Goal: Information Seeking & Learning: Understand process/instructions

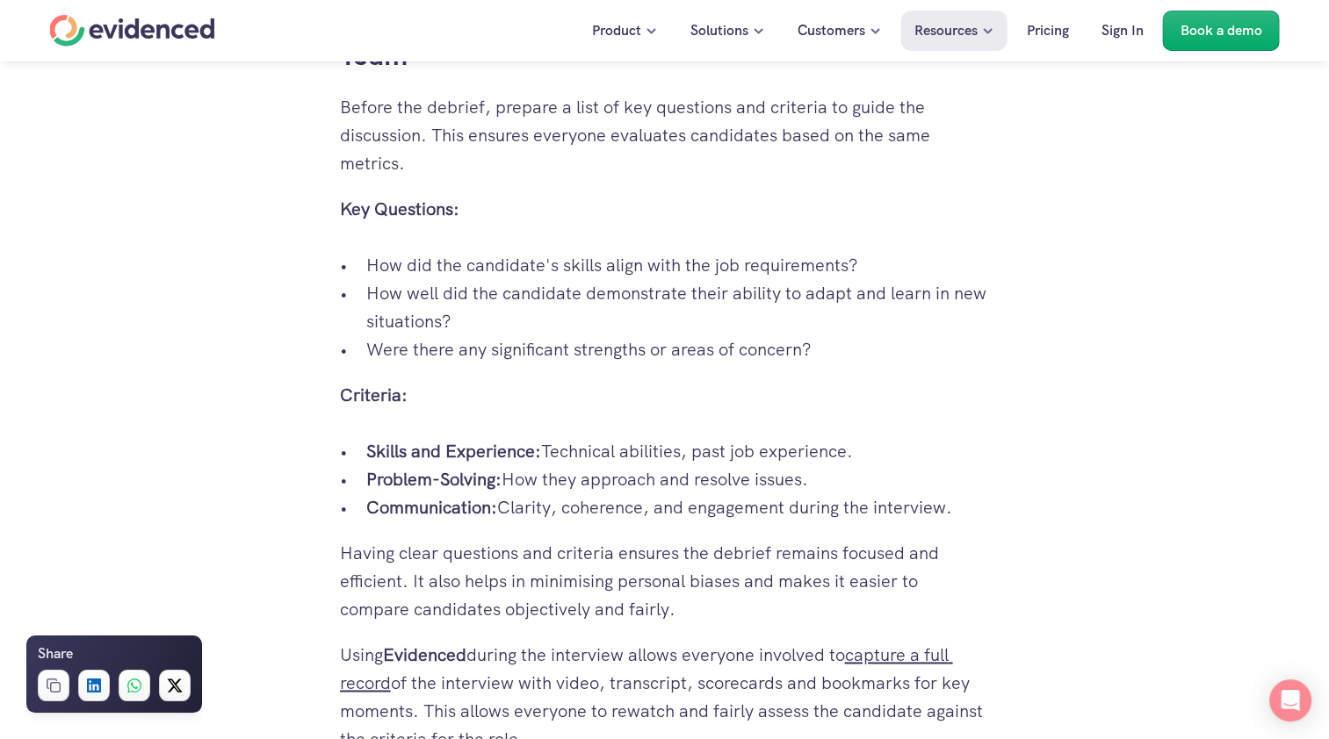
scroll to position [2471, 0]
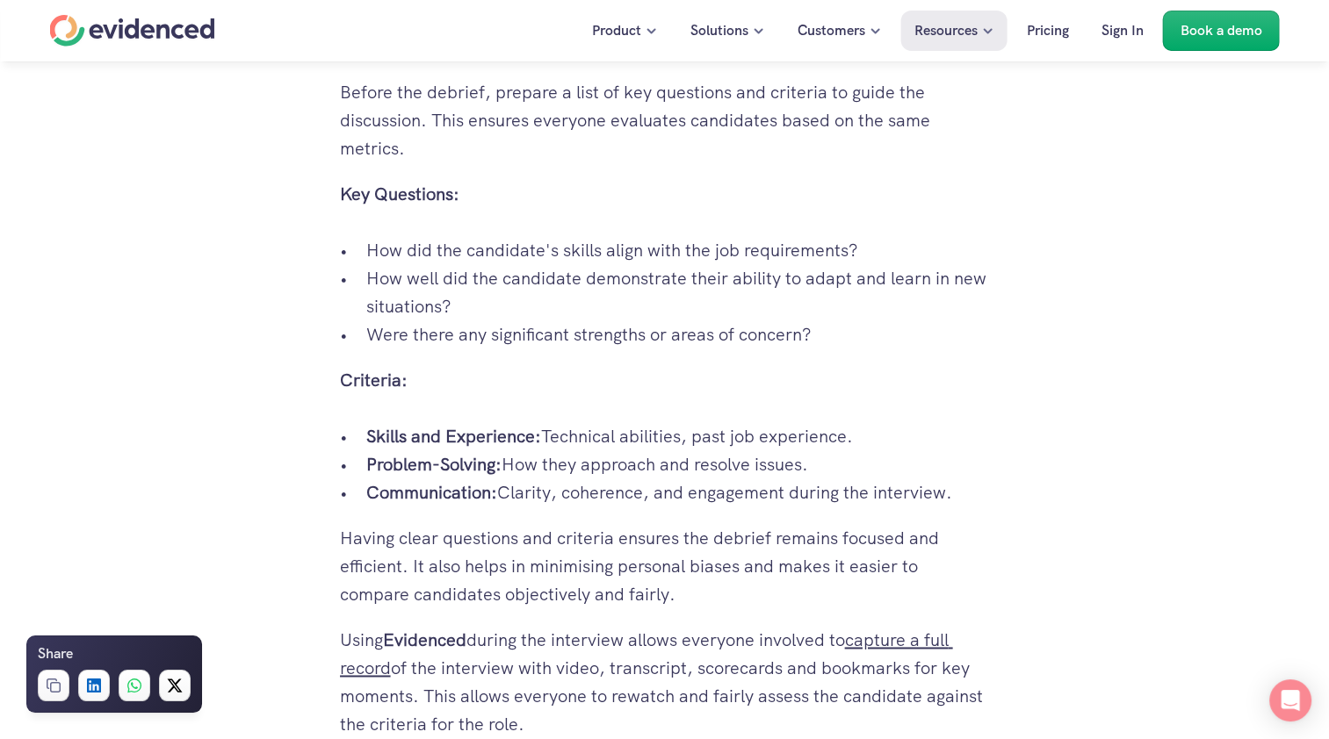
drag, startPoint x: 340, startPoint y: 146, endPoint x: 995, endPoint y: 440, distance: 718.1
copy div "Key Questions: How did the candidate's skills align with the job requirements? …"
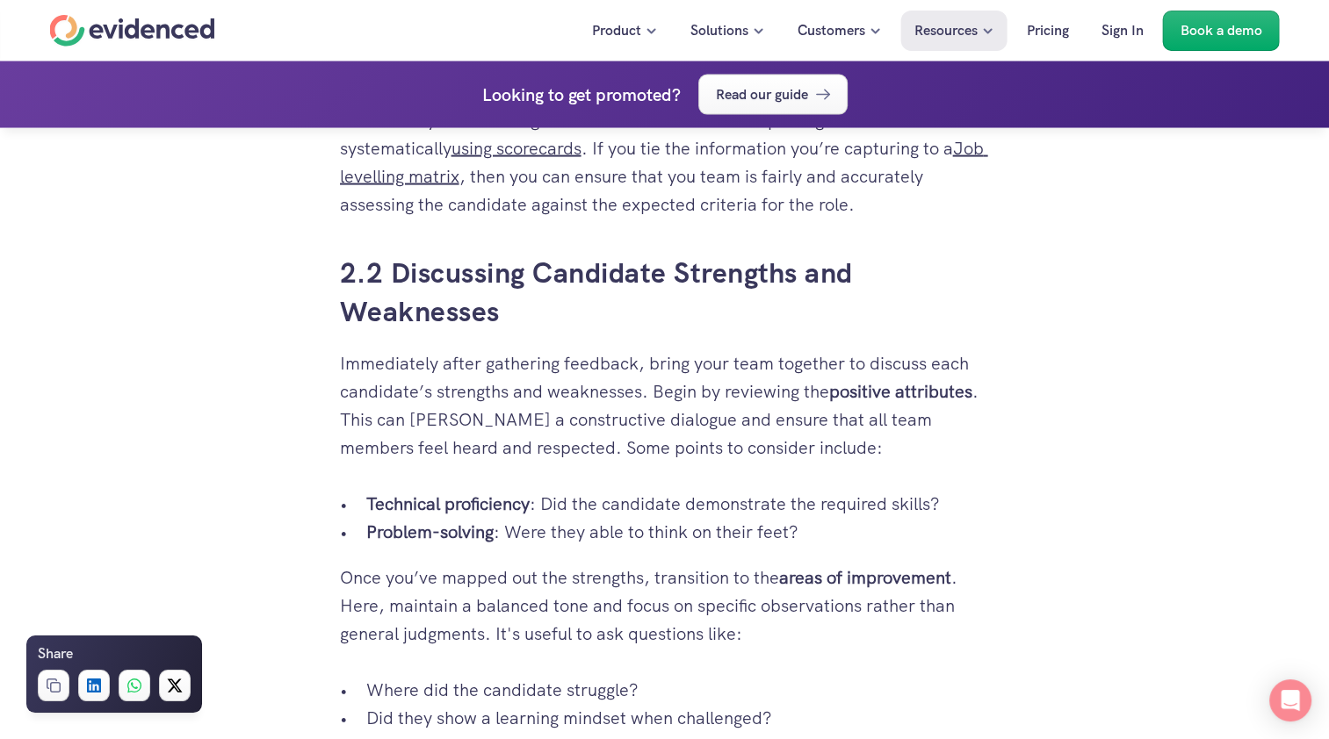
scroll to position [3612, 0]
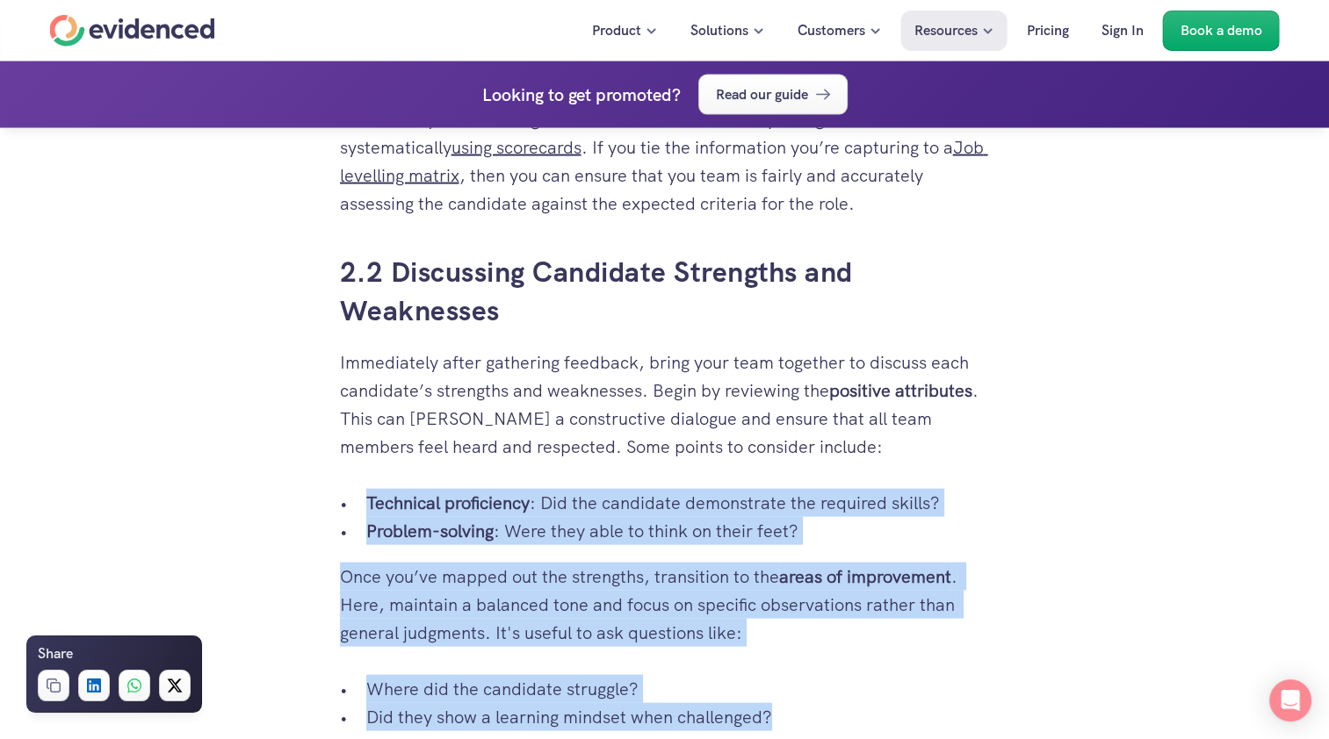
drag, startPoint x: 364, startPoint y: 414, endPoint x: 789, endPoint y: 623, distance: 474.0
click at [789, 623] on div "You know how vital it is to make the right hiring decisions, especially in a co…" at bounding box center [665, 399] width 650 height 6179
copy div "Technical proficiency : Did the candidate demonstrate the required skills? Prob…"
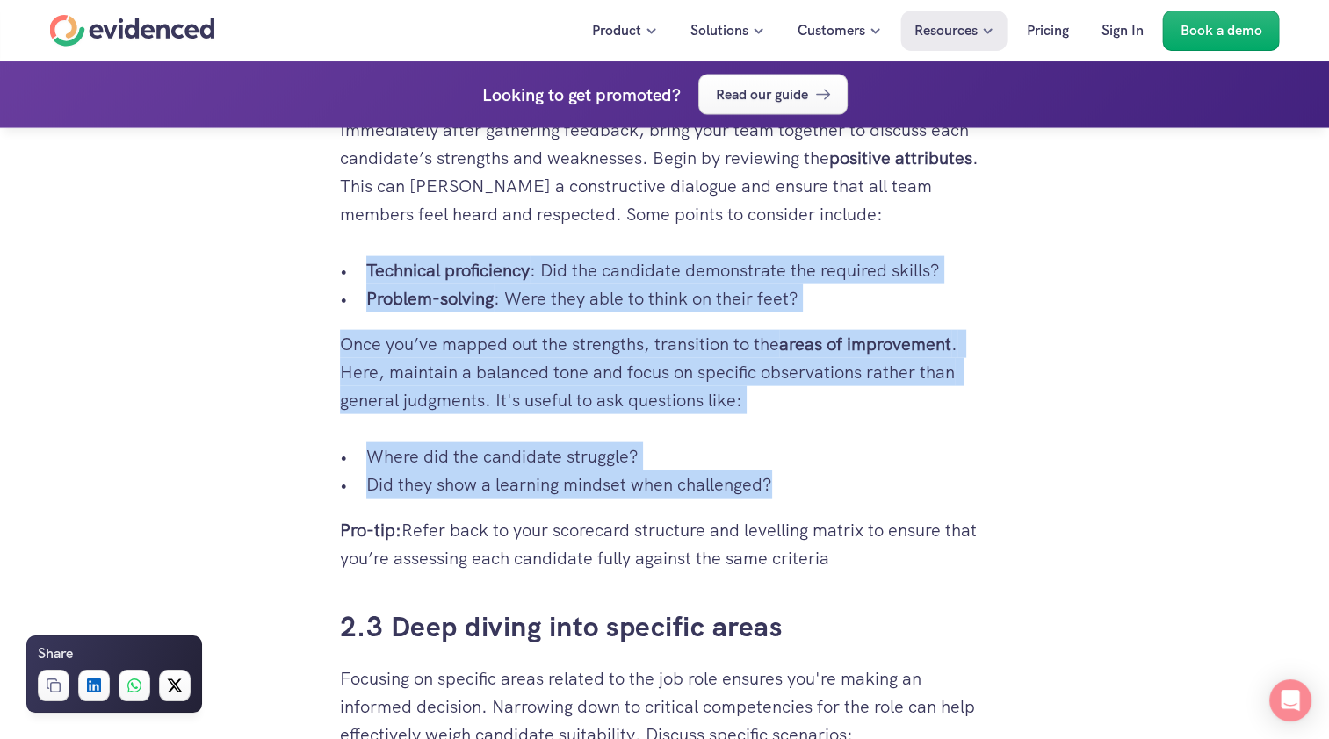
scroll to position [3964, 0]
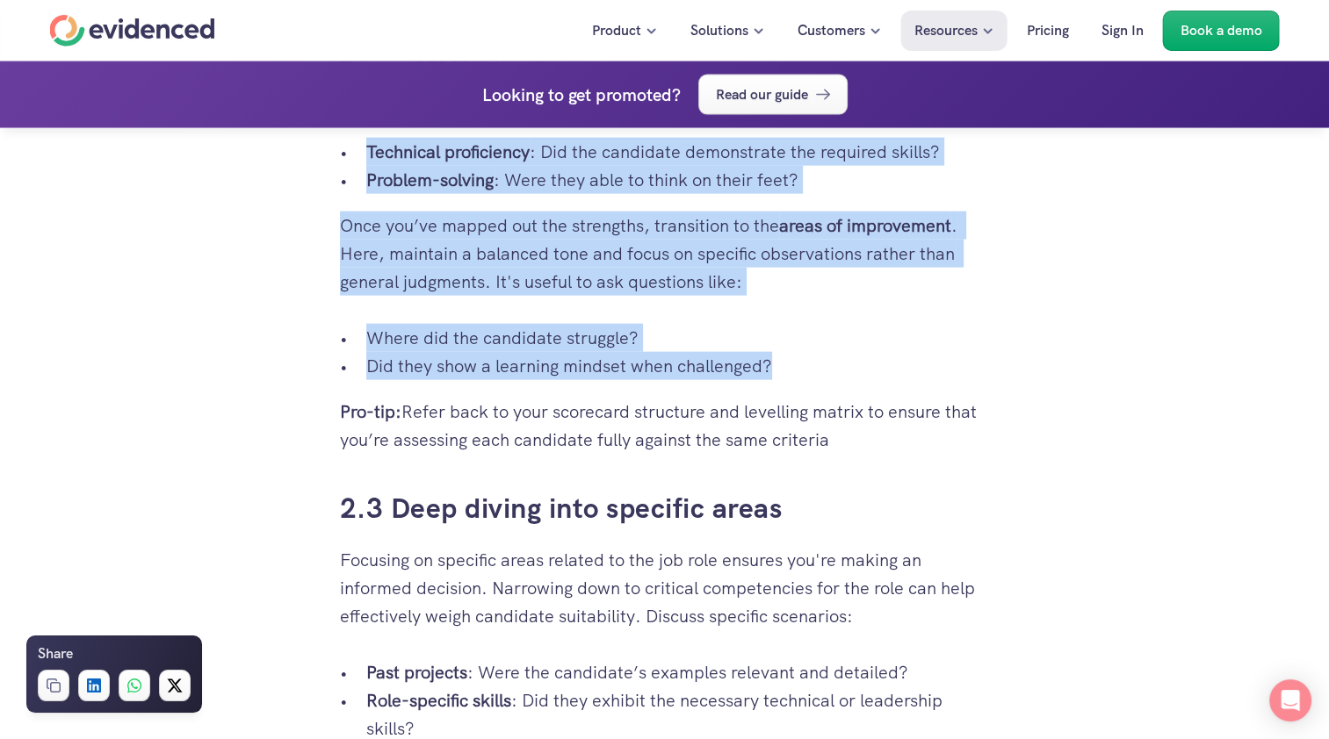
drag, startPoint x: 409, startPoint y: 319, endPoint x: 849, endPoint y: 347, distance: 440.8
click at [849, 398] on p "Pro-tip: Refer back to your scorecard structure and levelling matrix to ensure …" at bounding box center [665, 426] width 650 height 56
copy p "Refer back to your scorecard structure and levelling matrix to ensure that you’…"
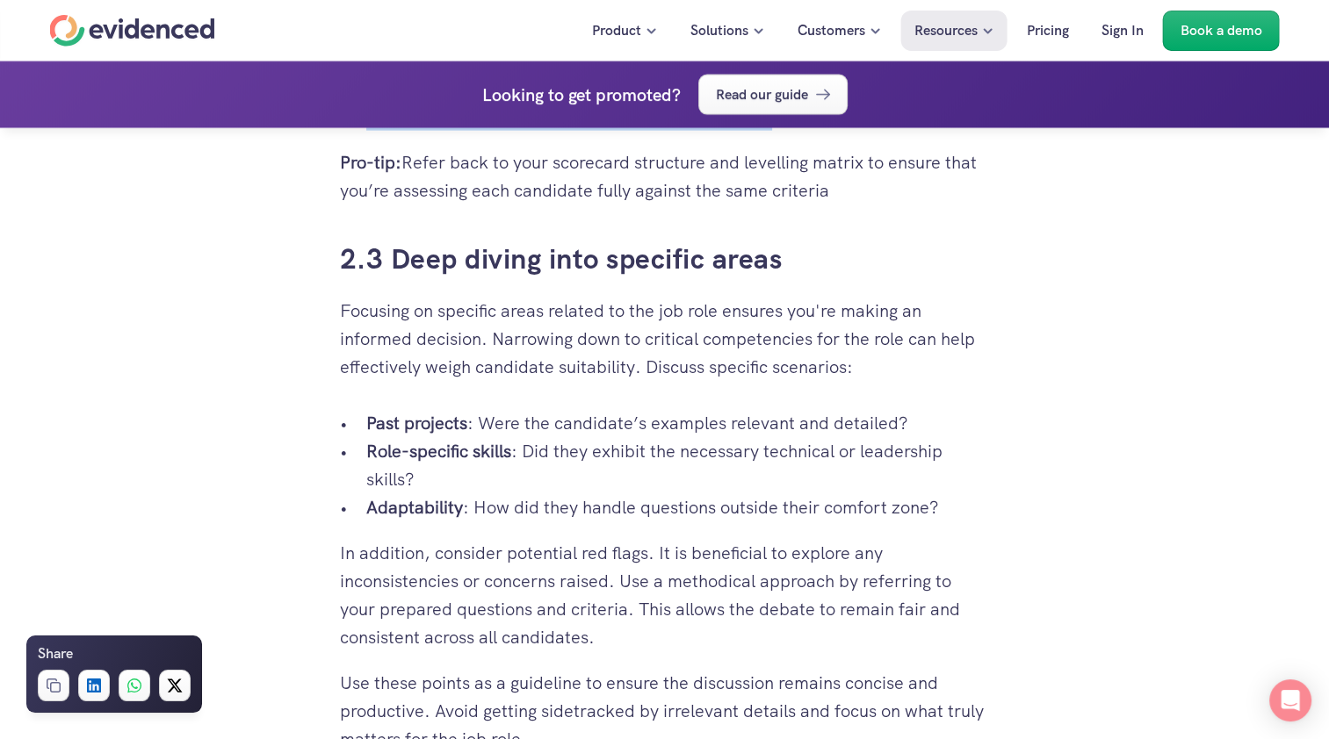
scroll to position [4227, 0]
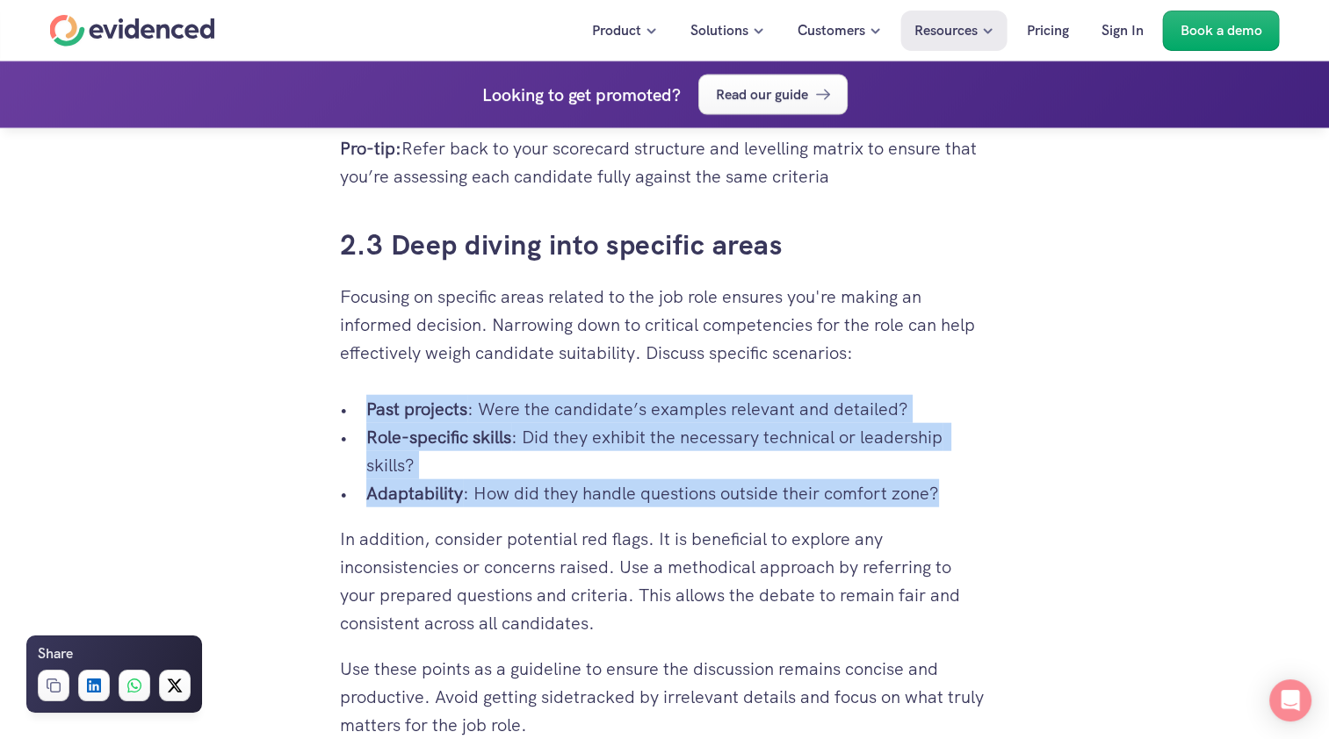
drag, startPoint x: 367, startPoint y: 314, endPoint x: 1000, endPoint y: 397, distance: 638.5
copy ul "Past projects : Were the candidate’s examples relevant and detailed? Role-speci…"
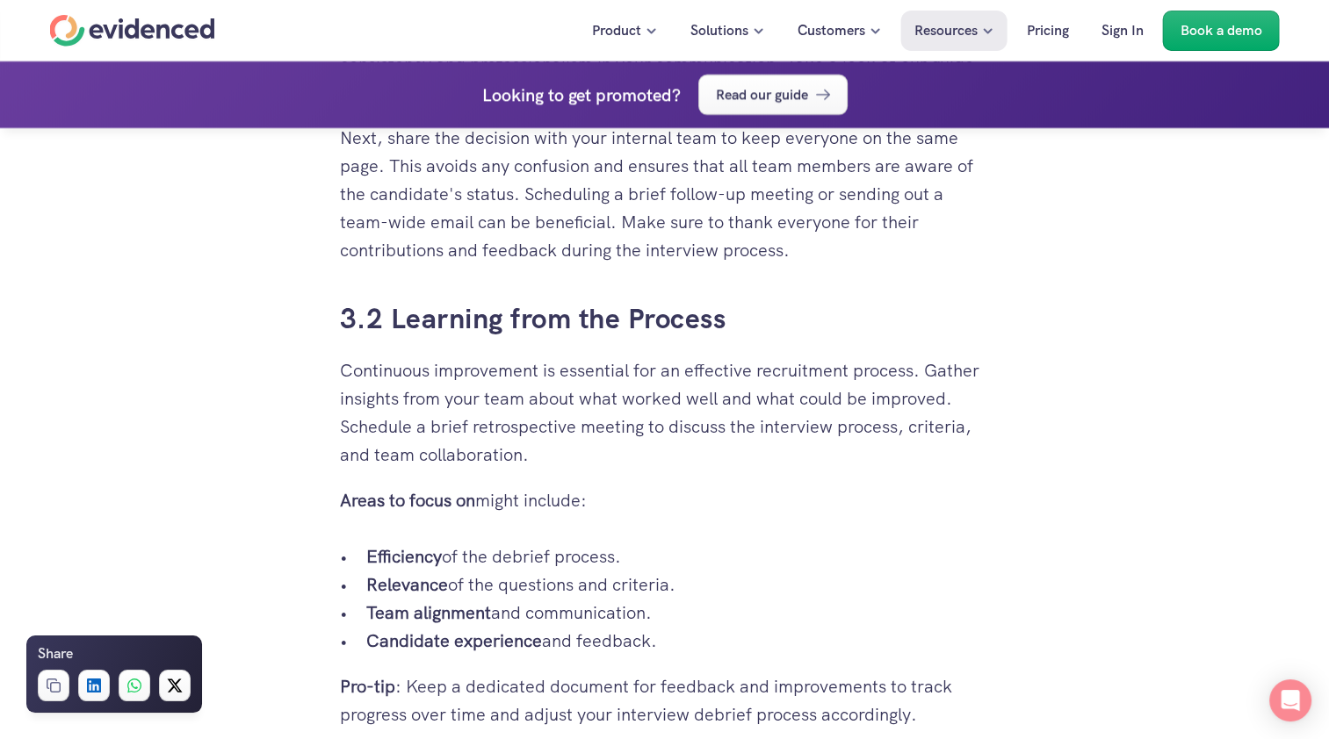
scroll to position [6071, 0]
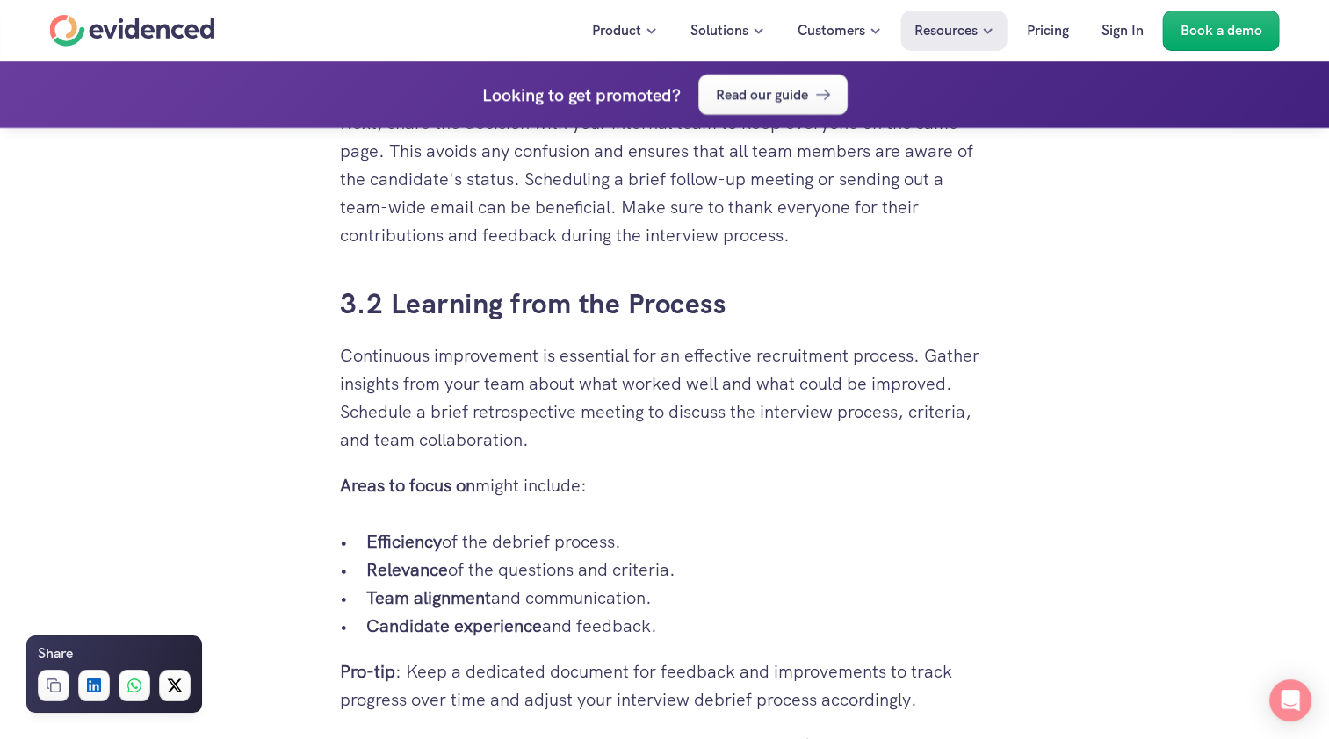
drag, startPoint x: 367, startPoint y: 471, endPoint x: 691, endPoint y: 527, distance: 328.9
click at [691, 528] on ul "Efficiency of the debrief process. Relevance of the questions and criteria. Tea…" at bounding box center [665, 584] width 650 height 112
copy ul "Relevance of the questions and criteria. Team alignment and communication. Cand…"
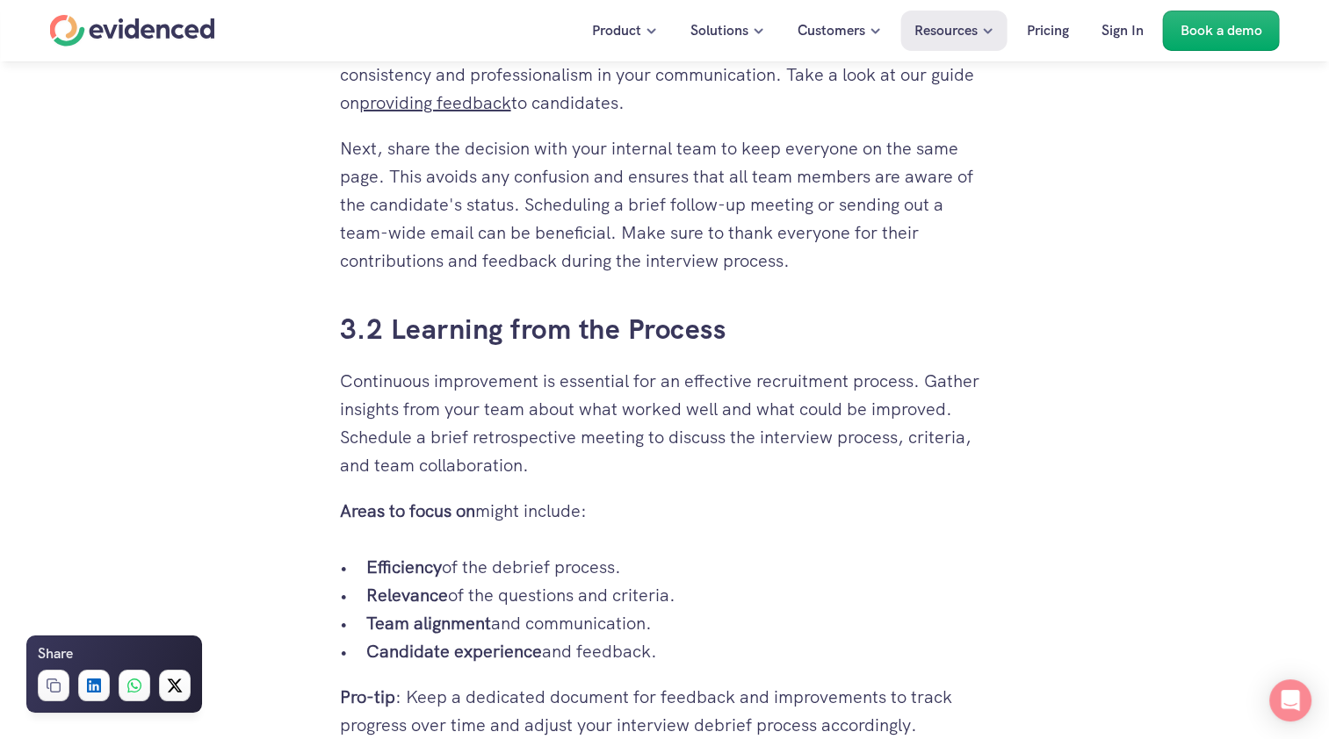
scroll to position [5895, 0]
